Goal: Information Seeking & Learning: Learn about a topic

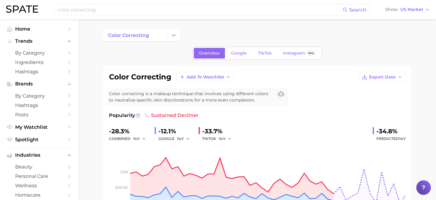
scroll to position [282, 0]
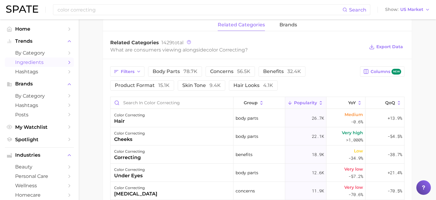
click at [32, 59] on link "Ingredients" at bounding box center [39, 62] width 69 height 9
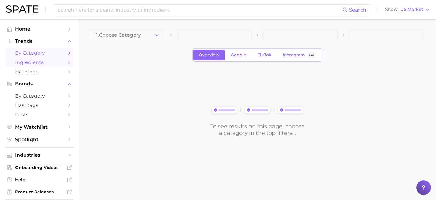
click at [34, 56] on span "by Category" at bounding box center [39, 53] width 48 height 6
click at [149, 37] on button "1. Choose Category" at bounding box center [128, 35] width 74 height 12
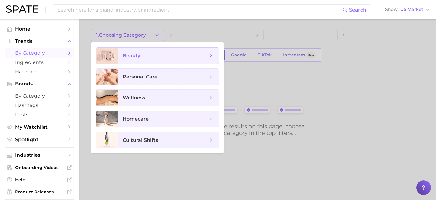
click at [144, 57] on span "beauty" at bounding box center [165, 55] width 85 height 7
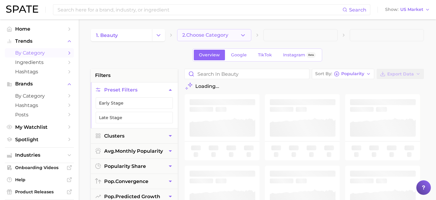
click at [234, 34] on button "2. Choose Category" at bounding box center [214, 35] width 74 height 12
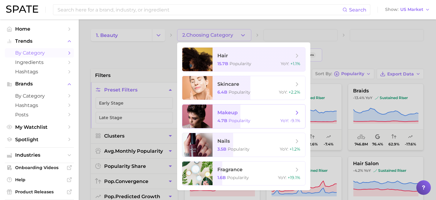
click at [223, 124] on span "makeup 4.7b Popularity YoY : -9.1%" at bounding box center [259, 116] width 93 height 24
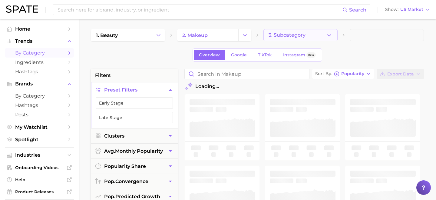
click at [292, 33] on span "3. Subcategory" at bounding box center [287, 34] width 37 height 5
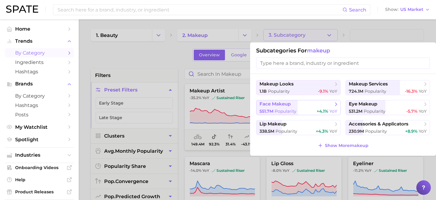
click at [286, 106] on span "face makeup" at bounding box center [275, 104] width 31 height 6
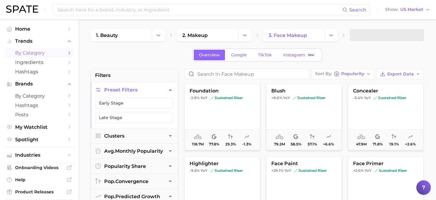
click at [371, 34] on span at bounding box center [387, 35] width 74 height 12
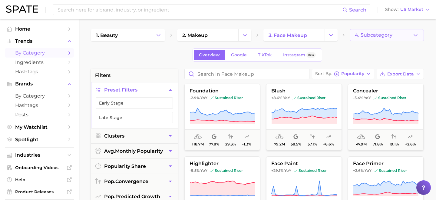
click at [369, 38] on span "4. Subcategory" at bounding box center [374, 34] width 38 height 5
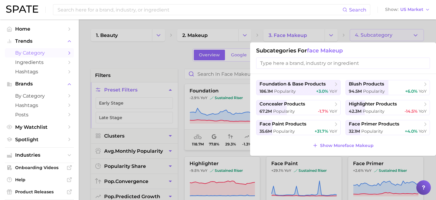
click at [356, 22] on div at bounding box center [218, 100] width 436 height 200
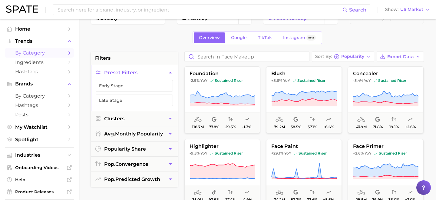
scroll to position [18, 0]
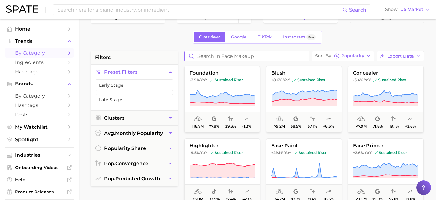
click at [226, 57] on input "Search in face makeup" at bounding box center [247, 56] width 124 height 10
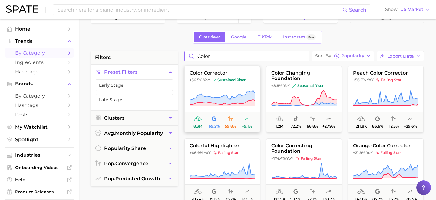
scroll to position [2, 0]
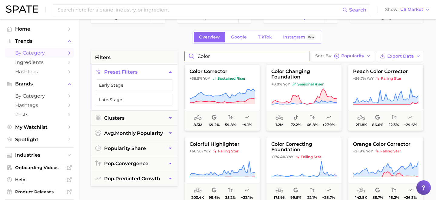
type input "color"
click at [194, 12] on input at bounding box center [200, 10] width 286 height 10
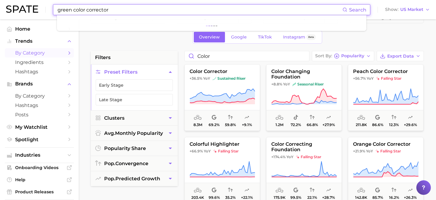
type input "green color corrector"
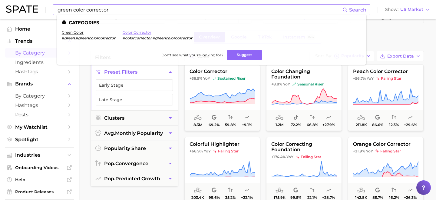
click at [131, 31] on link "color corrector" at bounding box center [137, 32] width 29 height 5
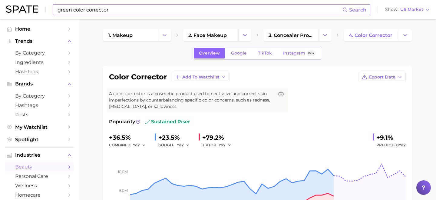
click at [121, 12] on input "green color corrector" at bounding box center [200, 10] width 286 height 10
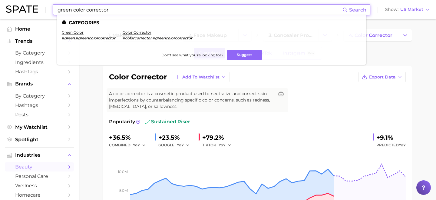
click at [121, 12] on input "green color corrector" at bounding box center [200, 10] width 286 height 10
type input "#greencolorcorrector"
click at [69, 34] on link "green color" at bounding box center [73, 32] width 22 height 5
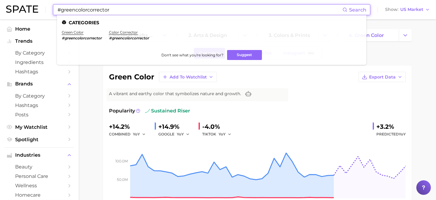
click at [135, 9] on input "#greencolorcorrector" at bounding box center [200, 10] width 286 height 10
click at [125, 31] on link "color corrector" at bounding box center [123, 32] width 29 height 5
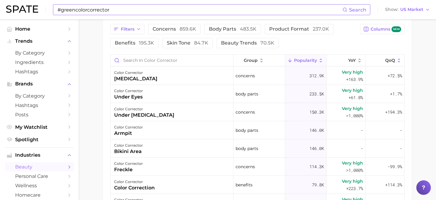
scroll to position [331, 0]
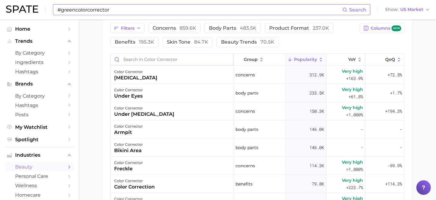
click at [128, 58] on input "Search in color corrector" at bounding box center [172, 60] width 123 height 12
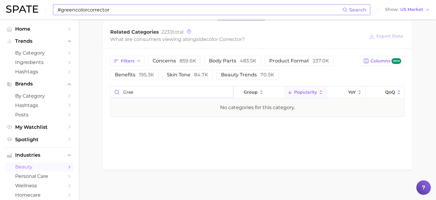
scroll to position [299, 0]
type input "g"
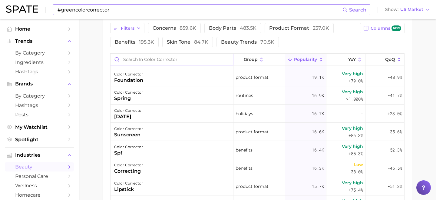
scroll to position [459, 0]
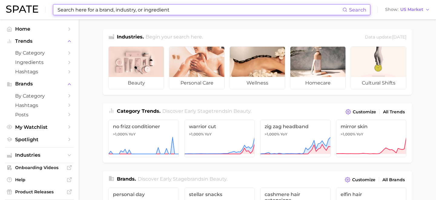
click at [133, 10] on input at bounding box center [200, 10] width 286 height 10
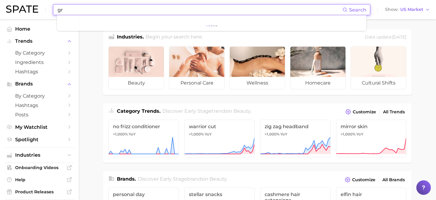
type input "g"
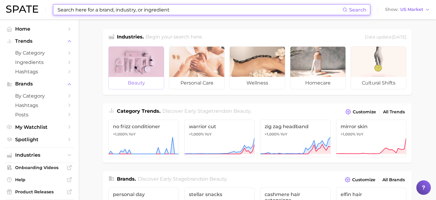
click at [115, 64] on div at bounding box center [136, 62] width 55 height 30
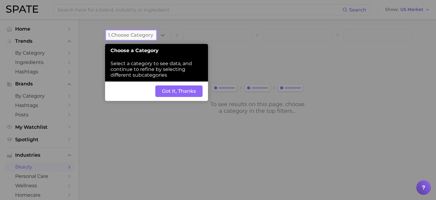
click at [173, 89] on button "Got It, Thanks" at bounding box center [178, 91] width 47 height 12
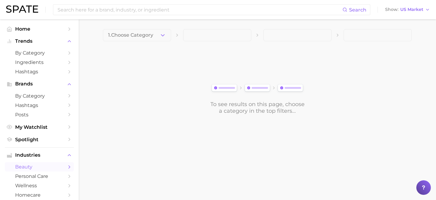
click at [196, 39] on span at bounding box center [217, 35] width 68 height 12
click at [165, 36] on icon "button" at bounding box center [163, 35] width 6 height 6
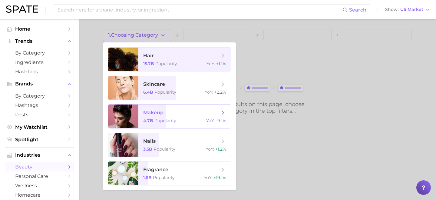
click at [151, 118] on span "4.7b" at bounding box center [148, 120] width 10 height 5
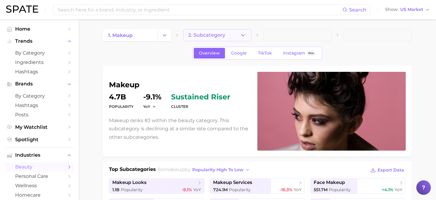
click at [214, 39] on button "2. Subcategory" at bounding box center [217, 35] width 68 height 12
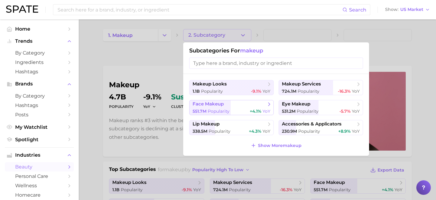
click at [207, 110] on span "551.7m Popularity" at bounding box center [211, 111] width 37 height 6
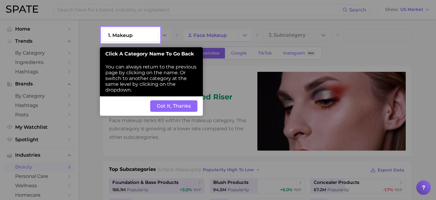
click at [184, 112] on button "Got It, Thanks" at bounding box center [173, 106] width 47 height 12
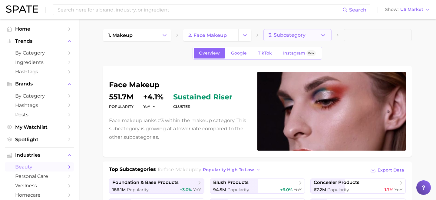
click at [308, 35] on button "3. Subcategory" at bounding box center [297, 35] width 68 height 12
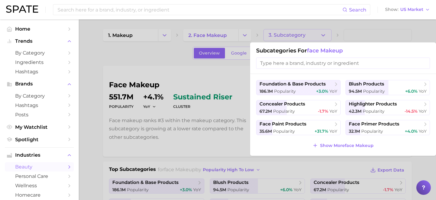
click at [298, 67] on input "search" at bounding box center [343, 63] width 174 height 11
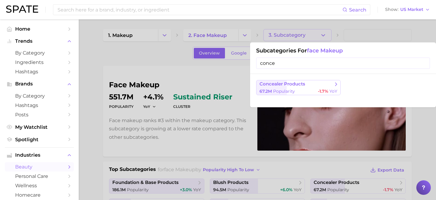
type input "conce"
click at [288, 87] on span "concealer products" at bounding box center [283, 84] width 46 height 6
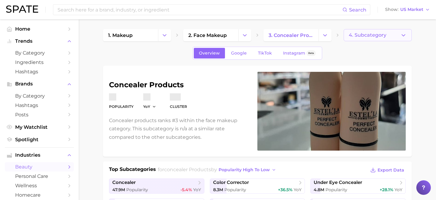
click at [353, 37] on span "4. Subcategory" at bounding box center [368, 34] width 38 height 5
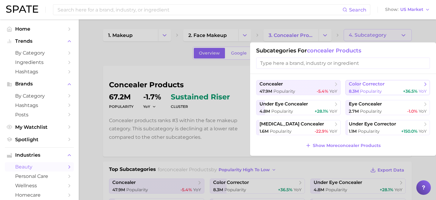
click at [378, 84] on span "color corrector" at bounding box center [367, 84] width 36 height 6
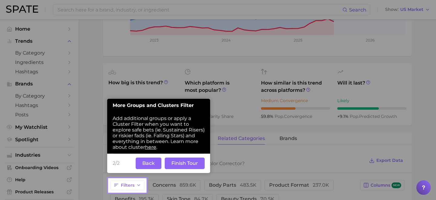
scroll to position [179, 0]
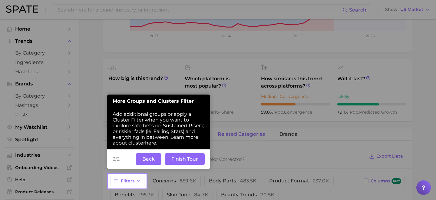
click at [178, 161] on button "Finish Tour" at bounding box center [185, 159] width 40 height 12
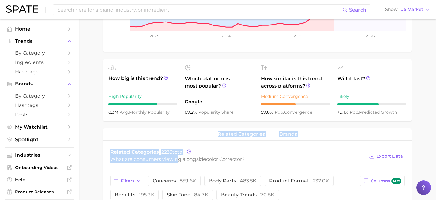
drag, startPoint x: 178, startPoint y: 161, endPoint x: 155, endPoint y: 131, distance: 38.0
click at [155, 131] on div "related categories brands" at bounding box center [257, 134] width 309 height 12
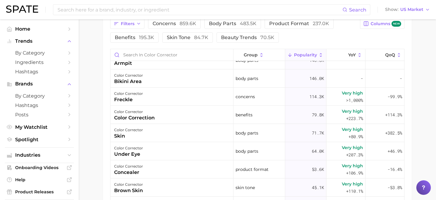
scroll to position [46, 0]
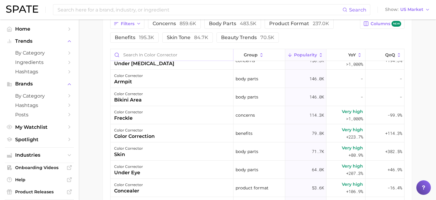
click at [159, 54] on input "Search in color corrector" at bounding box center [172, 55] width 123 height 12
type input "green"
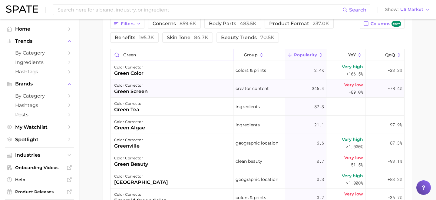
scroll to position [292, 0]
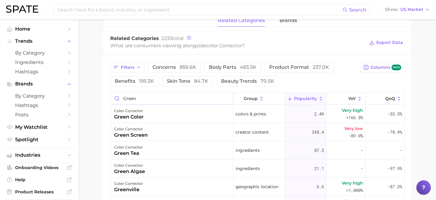
click at [159, 93] on input "green" at bounding box center [172, 99] width 123 height 12
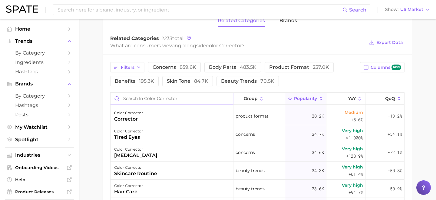
scroll to position [217, 0]
click at [164, 155] on div "color corrector rosacea" at bounding box center [172, 152] width 123 height 18
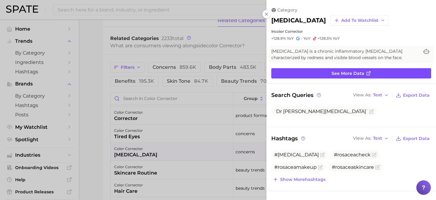
click at [340, 71] on span "See more data" at bounding box center [348, 73] width 33 height 5
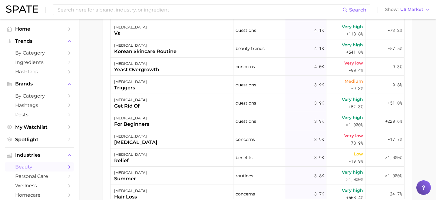
scroll to position [2245, 0]
